Goal: Navigation & Orientation: Find specific page/section

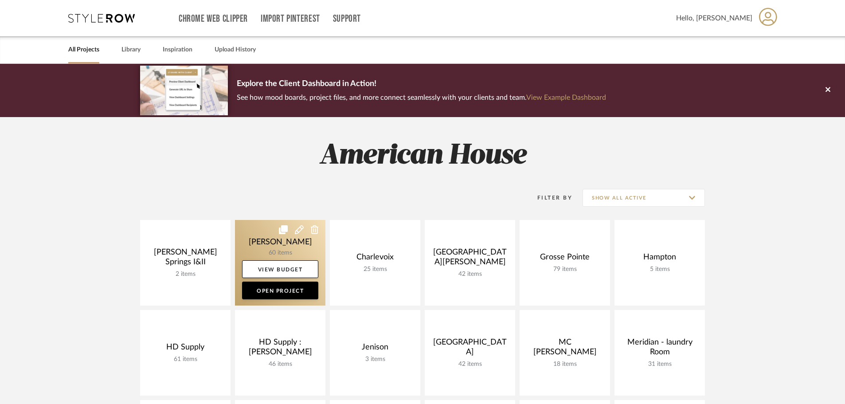
click at [254, 246] on link at bounding box center [280, 263] width 90 height 86
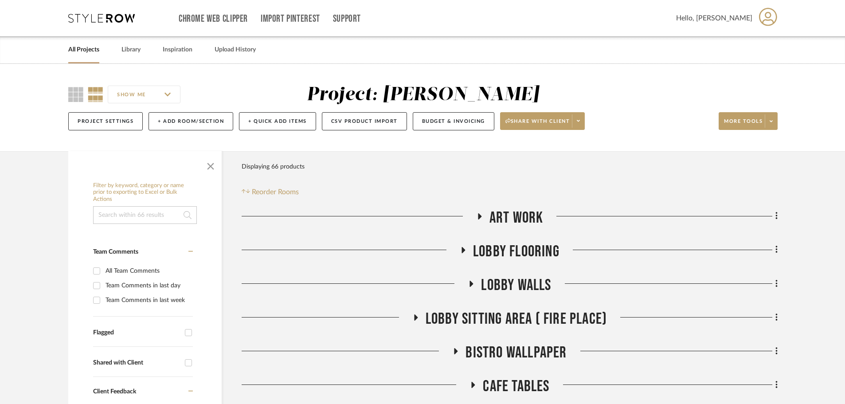
click at [134, 21] on icon at bounding box center [101, 18] width 67 height 9
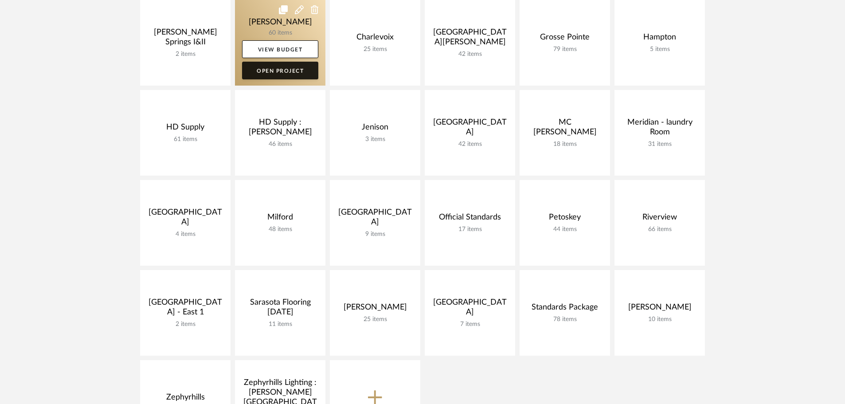
scroll to position [222, 0]
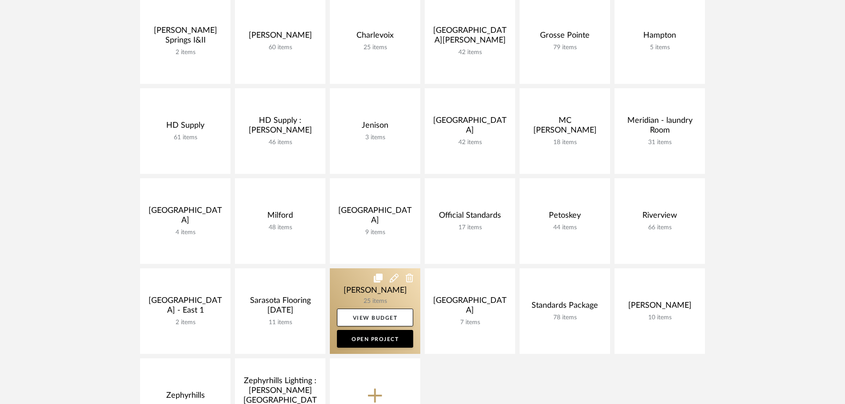
click at [341, 279] on link at bounding box center [375, 311] width 90 height 86
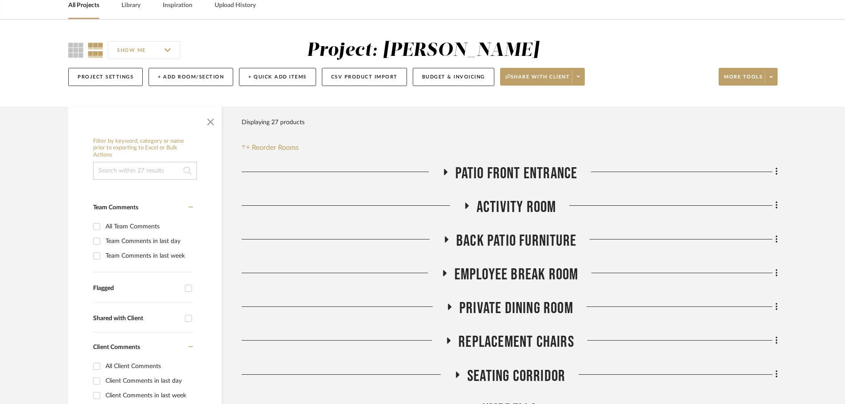
scroll to position [89, 0]
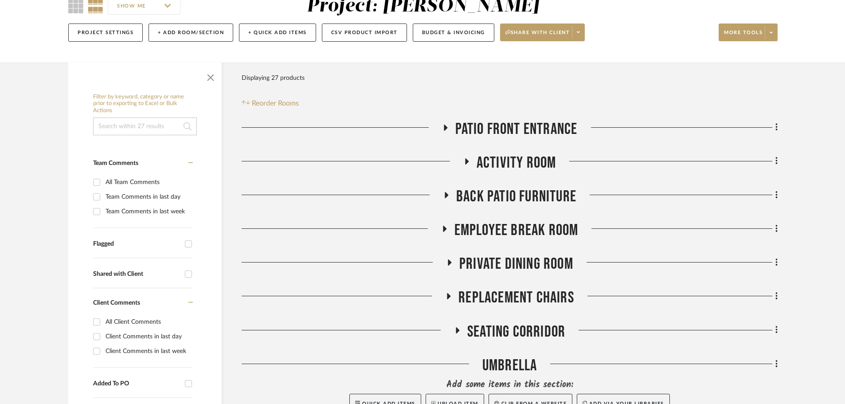
click at [464, 160] on icon at bounding box center [466, 161] width 11 height 7
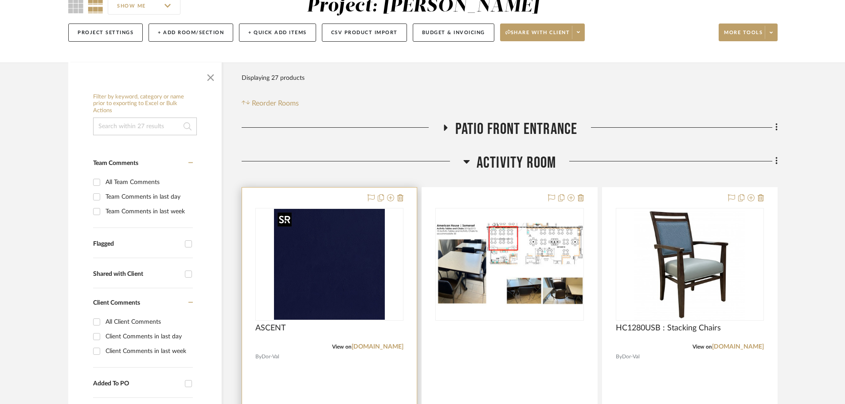
click at [317, 266] on img "0" at bounding box center [329, 264] width 111 height 111
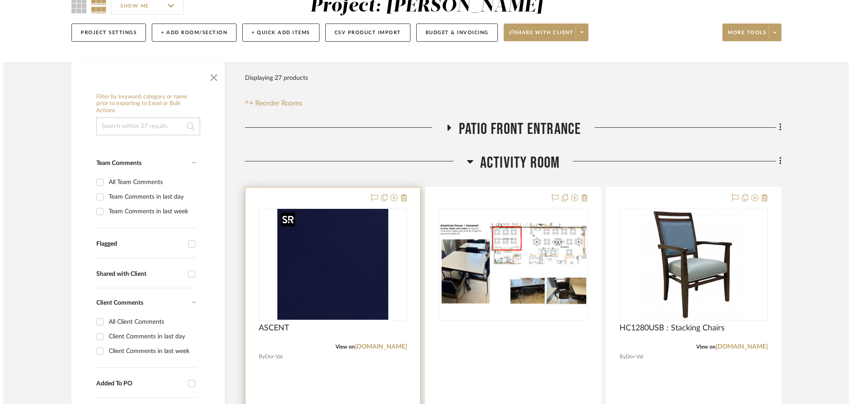
scroll to position [0, 0]
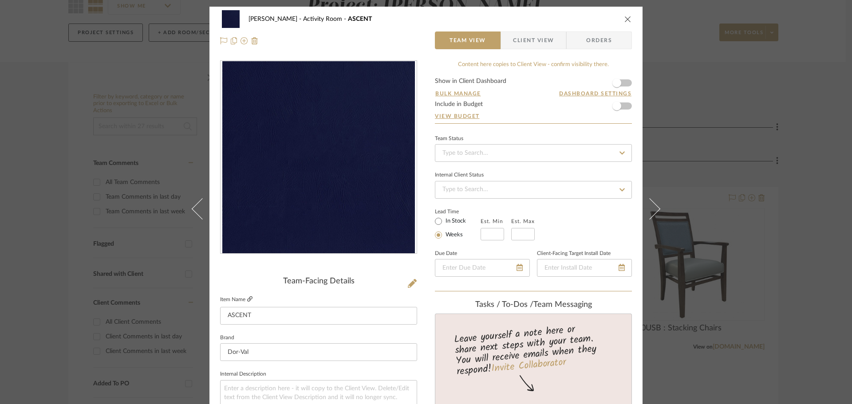
click at [247, 300] on icon at bounding box center [249, 298] width 5 height 5
click at [247, 297] on icon at bounding box center [249, 298] width 5 height 5
click at [624, 16] on icon "close" at bounding box center [627, 19] width 7 height 7
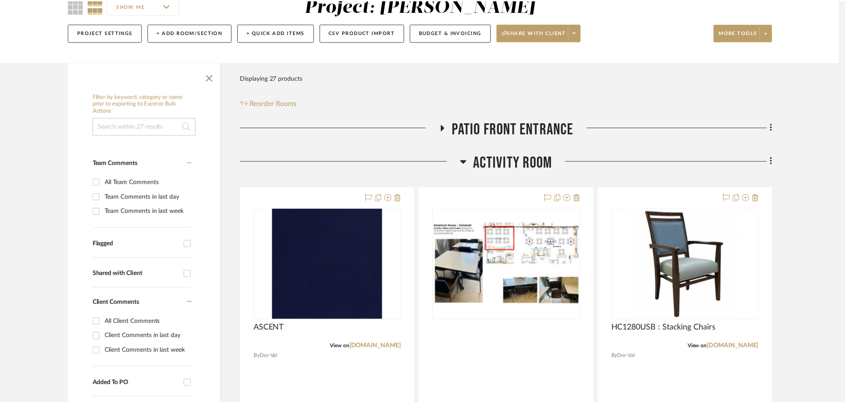
scroll to position [89, 0]
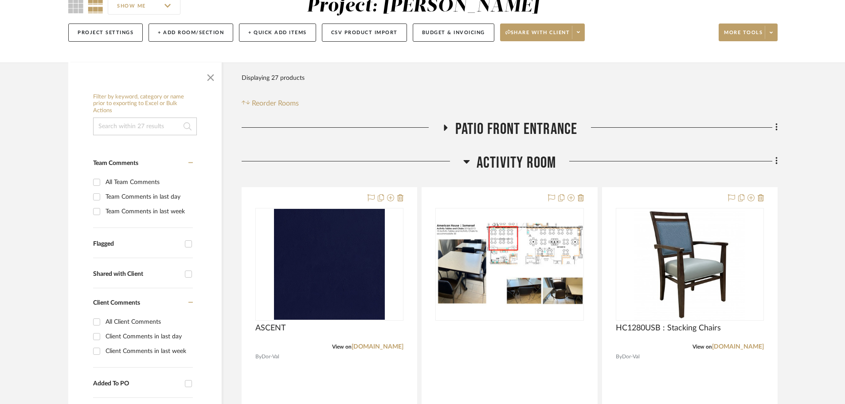
click at [469, 160] on icon at bounding box center [467, 161] width 7 height 11
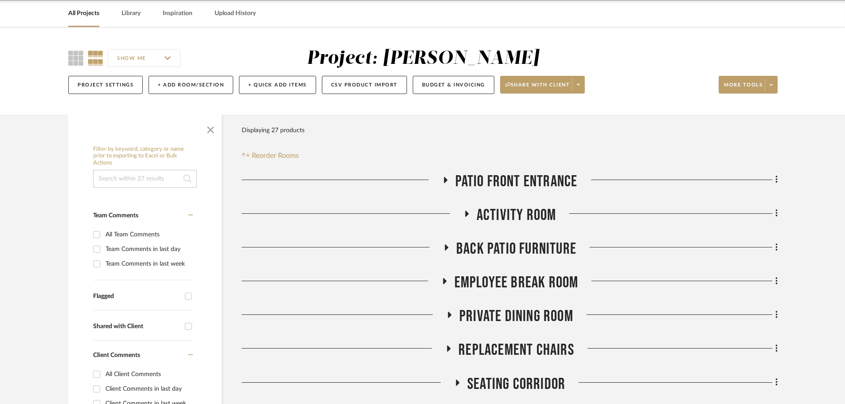
scroll to position [0, 0]
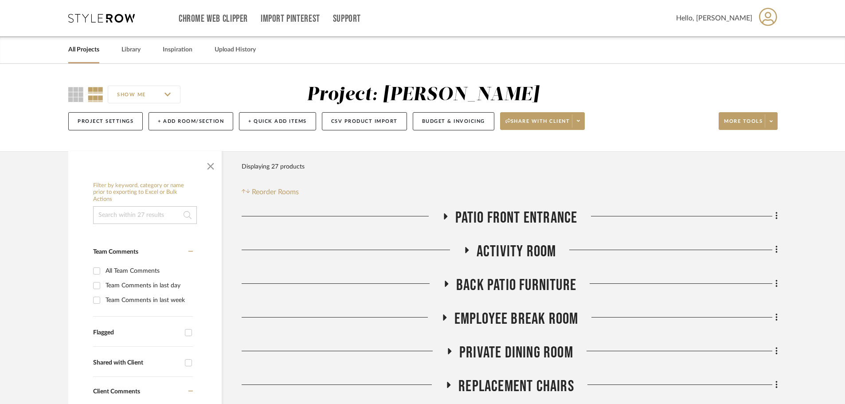
click at [115, 19] on icon at bounding box center [101, 18] width 67 height 9
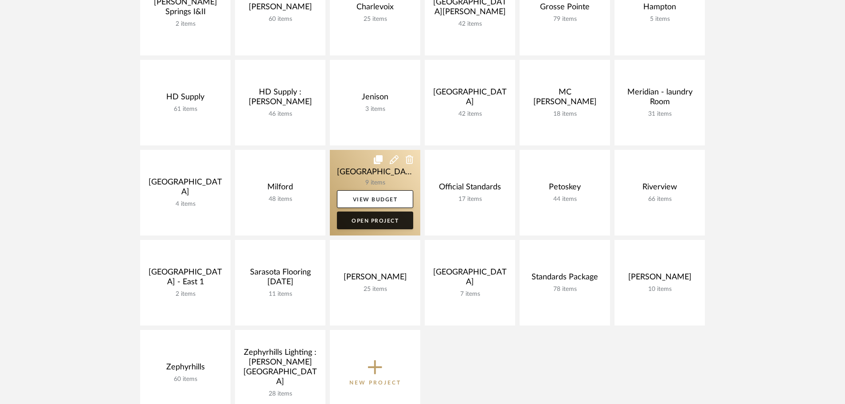
scroll to position [266, 0]
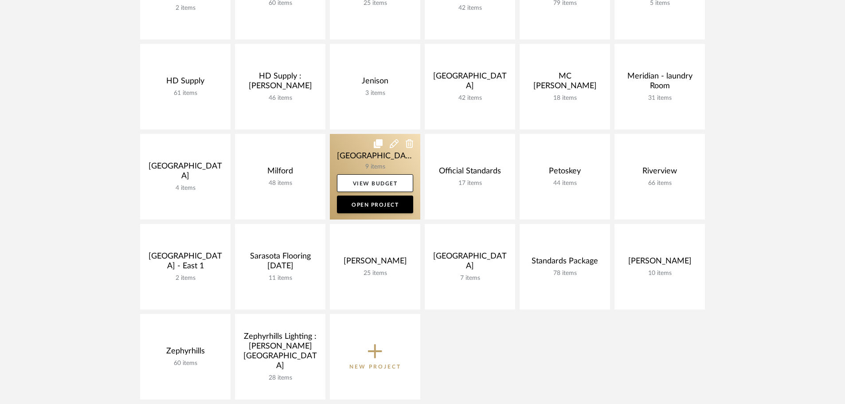
click at [346, 145] on link at bounding box center [375, 177] width 90 height 86
